Goal: Information Seeking & Learning: Check status

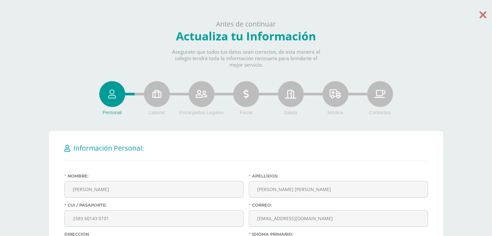
click at [481, 15] on icon at bounding box center [482, 14] width 7 height 11
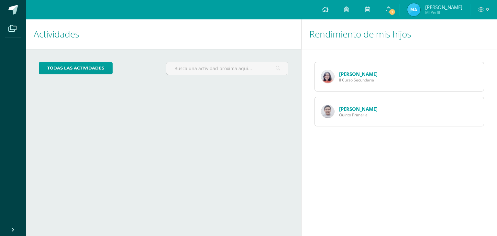
click at [352, 113] on span "Quinto Primaria" at bounding box center [358, 114] width 38 height 5
click at [349, 110] on link "Juan Fuentes" at bounding box center [358, 109] width 38 height 6
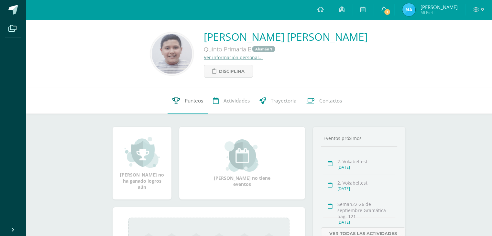
click at [191, 99] on span "Punteos" at bounding box center [194, 101] width 18 height 7
drag, startPoint x: 491, startPoint y: 51, endPoint x: 485, endPoint y: 124, distance: 72.3
click at [485, 124] on div "Juan Pablo Rolando Fuentes Auyón Quinto Primaria B Alemán 1 Ver información per…" at bounding box center [259, 171] width 466 height 304
click at [441, 126] on div "Juan Pablo Rolando Fuentes Auyón Quinto Primaria B Alemán 1 Ver información per…" at bounding box center [259, 171] width 466 height 304
click at [226, 58] on link "Ver información personal..." at bounding box center [233, 57] width 59 height 6
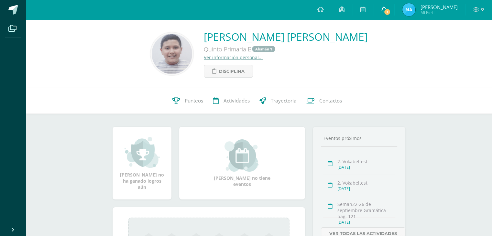
click at [384, 11] on icon at bounding box center [383, 9] width 5 height 6
click at [364, 7] on icon at bounding box center [362, 9] width 5 height 6
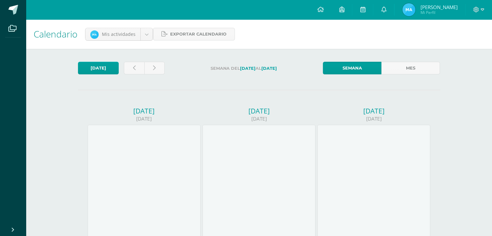
click at [343, 10] on icon at bounding box center [341, 9] width 5 height 6
click at [318, 9] on link at bounding box center [320, 9] width 22 height 19
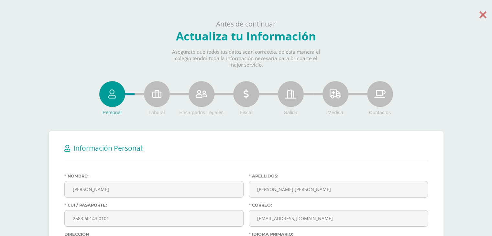
click at [482, 16] on icon at bounding box center [482, 14] width 7 height 11
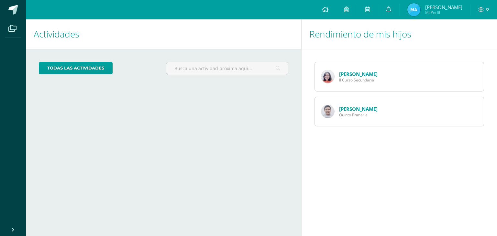
click at [343, 109] on link "[PERSON_NAME]" at bounding box center [358, 109] width 38 height 6
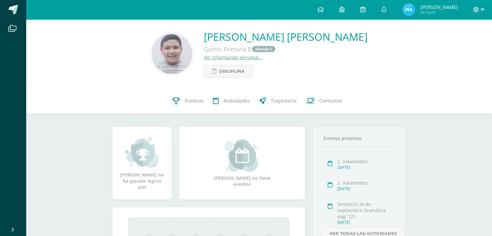
click at [473, 9] on icon at bounding box center [476, 10] width 6 height 6
click at [13, 26] on icon at bounding box center [12, 28] width 8 height 6
click at [222, 69] on span "Disciplina" at bounding box center [232, 71] width 26 height 12
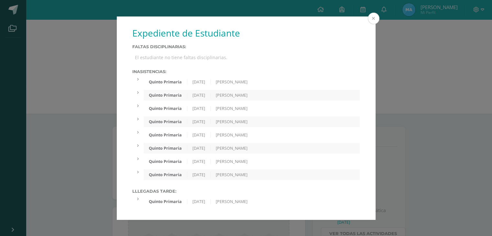
click at [376, 18] on button at bounding box center [374, 19] width 12 height 12
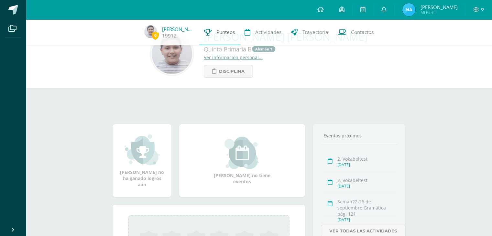
click at [221, 34] on span "Punteos" at bounding box center [225, 32] width 18 height 7
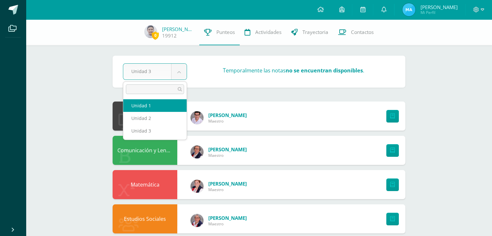
select select "Unidad 1"
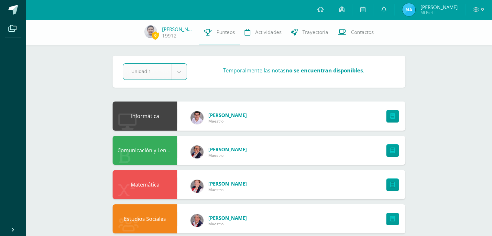
click at [148, 105] on div "Informática" at bounding box center [145, 116] width 65 height 29
